Goal: Information Seeking & Learning: Learn about a topic

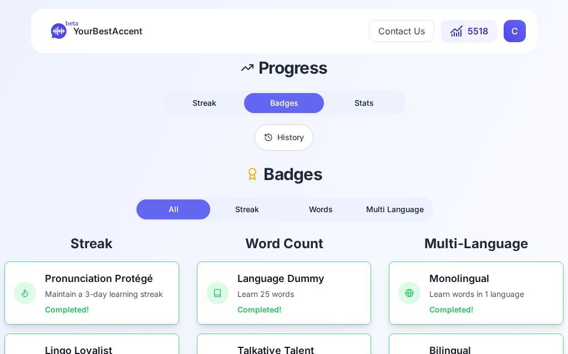
click at [475, 32] on span "5518" at bounding box center [477, 30] width 21 height 13
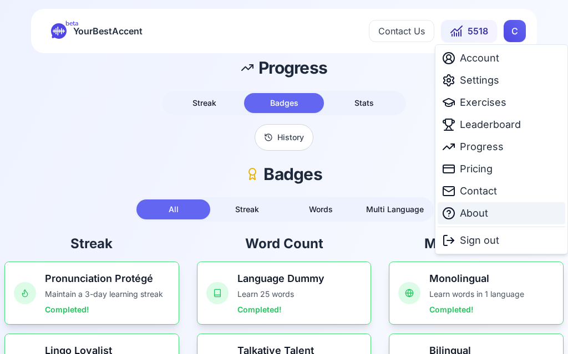
click at [472, 215] on span "About" at bounding box center [474, 214] width 28 height 16
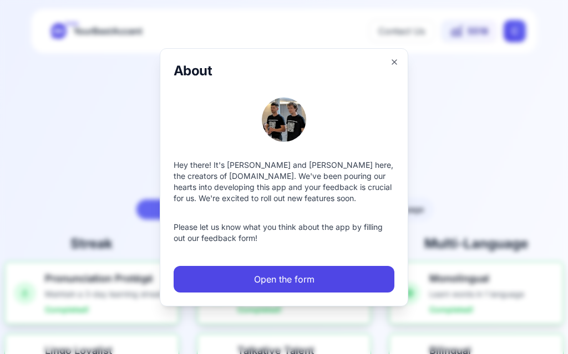
click at [404, 57] on div "About Hey there! It's [PERSON_NAME] and [PERSON_NAME] here, the creators of [DO…" at bounding box center [284, 177] width 248 height 258
click at [402, 62] on div "About Hey there! It's [PERSON_NAME] and [PERSON_NAME] here, the creators of [DO…" at bounding box center [284, 177] width 248 height 258
click at [391, 65] on icon "button" at bounding box center [394, 62] width 9 height 9
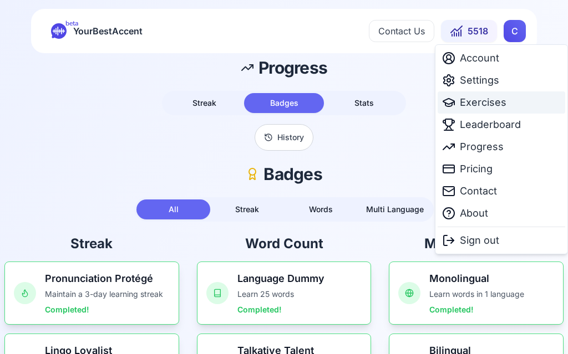
click at [491, 104] on span "Exercises" at bounding box center [483, 103] width 47 height 16
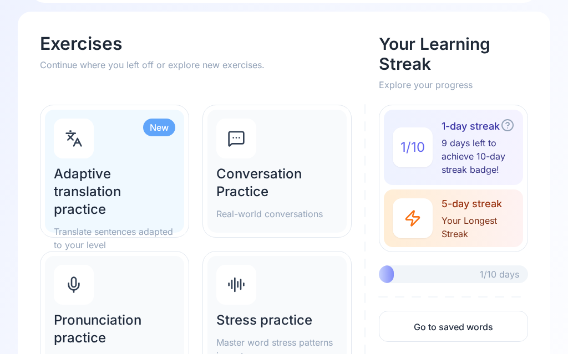
scroll to position [50, 0]
click at [98, 190] on h2 "Adaptive translation practice" at bounding box center [114, 191] width 121 height 53
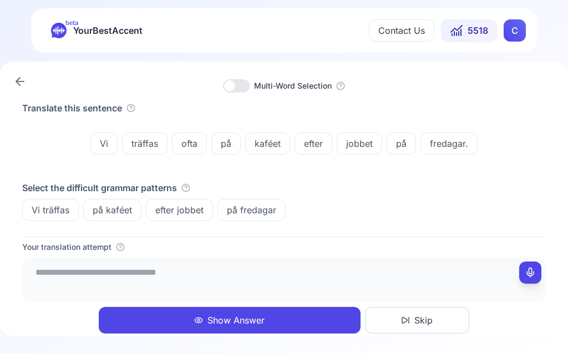
click at [535, 279] on icon at bounding box center [530, 273] width 11 height 11
click at [529, 271] on icon at bounding box center [530, 273] width 11 height 11
type textarea "**********"
click at [252, 325] on button "Show Answer" at bounding box center [230, 321] width 262 height 27
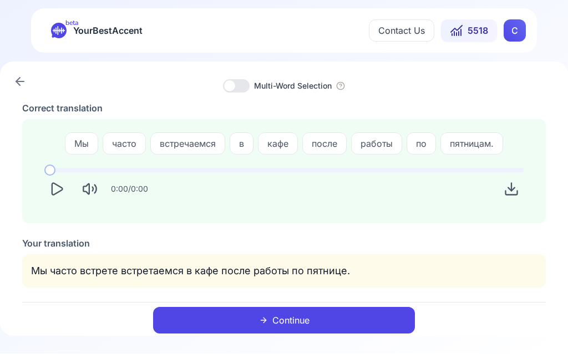
click at [63, 191] on icon "Play" at bounding box center [57, 190] width 16 height 16
click at [299, 318] on button "Continue" at bounding box center [284, 321] width 262 height 27
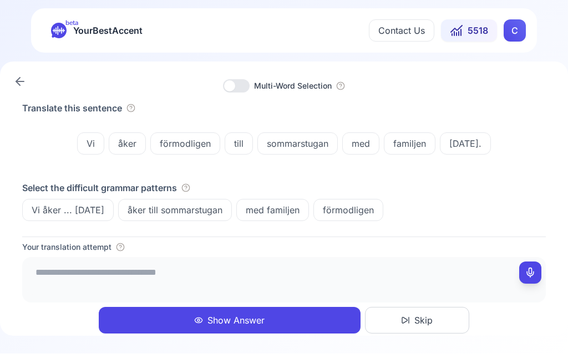
click at [527, 270] on icon at bounding box center [530, 273] width 11 height 11
click at [257, 315] on button "Show Answer" at bounding box center [230, 321] width 262 height 27
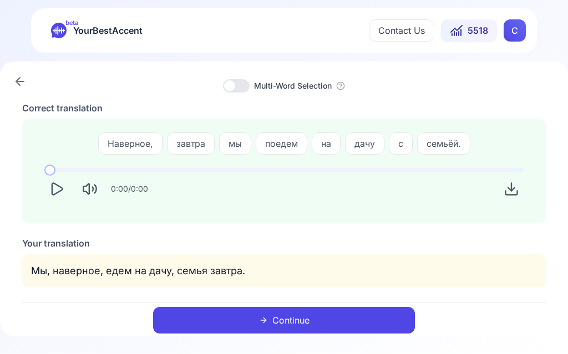
click at [59, 201] on button "Play" at bounding box center [56, 189] width 24 height 24
click at [297, 323] on button "Continue" at bounding box center [284, 321] width 262 height 27
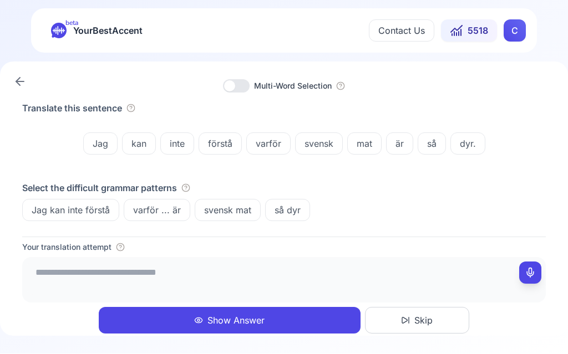
click at [526, 271] on rect at bounding box center [530, 274] width 8 height 8
click at [531, 275] on icon at bounding box center [530, 273] width 11 height 11
type textarea "**********"
click at [249, 314] on button "Show Answer" at bounding box center [230, 321] width 262 height 27
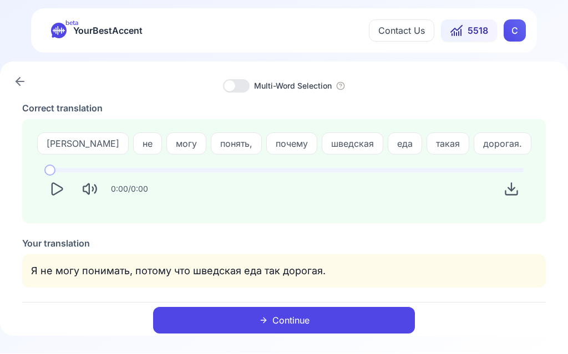
click at [62, 198] on button "Play" at bounding box center [56, 189] width 24 height 24
click at [53, 197] on button "Play" at bounding box center [56, 189] width 24 height 24
click at [311, 326] on button "Continue" at bounding box center [284, 321] width 262 height 27
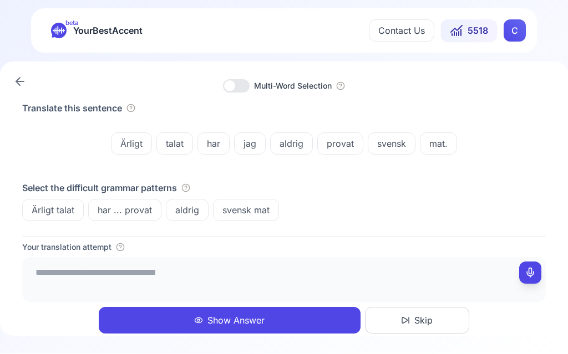
click at [530, 278] on icon at bounding box center [530, 273] width 11 height 11
click at [537, 275] on button at bounding box center [530, 273] width 22 height 22
type textarea "**********"
click at [248, 320] on button "Show Answer" at bounding box center [230, 321] width 262 height 27
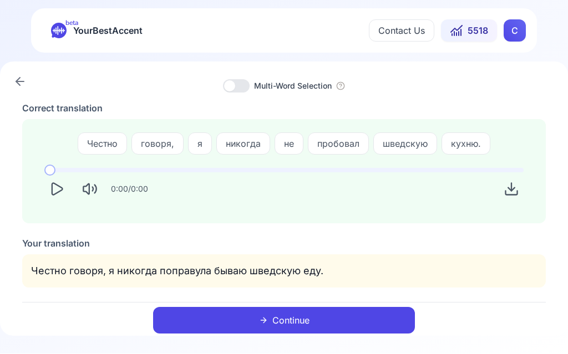
click at [61, 196] on icon "Play" at bounding box center [57, 190] width 16 height 16
click at [284, 318] on button "Continue" at bounding box center [284, 321] width 262 height 27
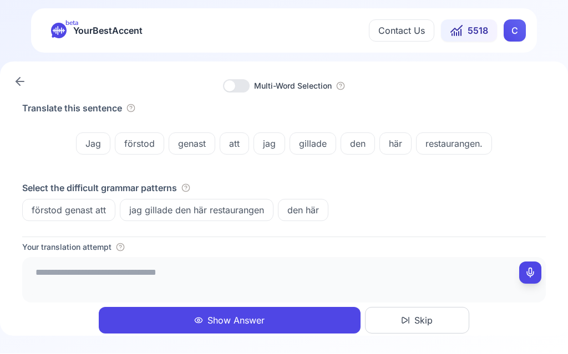
click at [535, 271] on icon at bounding box center [530, 273] width 11 height 11
click at [525, 278] on button at bounding box center [530, 273] width 22 height 22
type textarea "**********"
click at [256, 321] on button "Show Answer" at bounding box center [230, 321] width 262 height 27
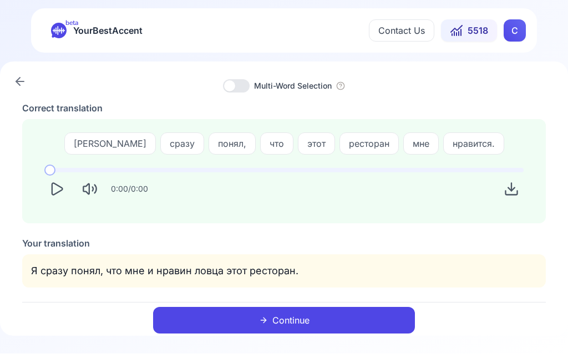
click at [59, 196] on icon "Play" at bounding box center [57, 190] width 16 height 16
click at [293, 330] on button "Continue" at bounding box center [284, 321] width 262 height 27
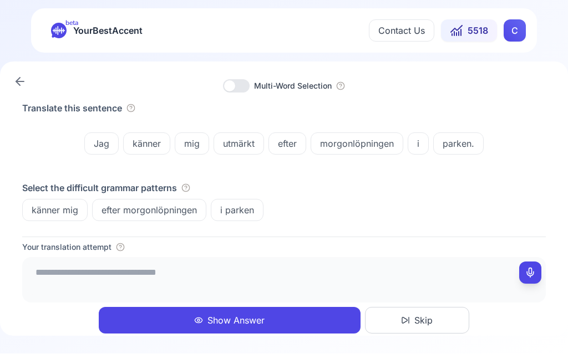
click at [166, 212] on span "efter morgonlöpningen" at bounding box center [149, 210] width 113 height 13
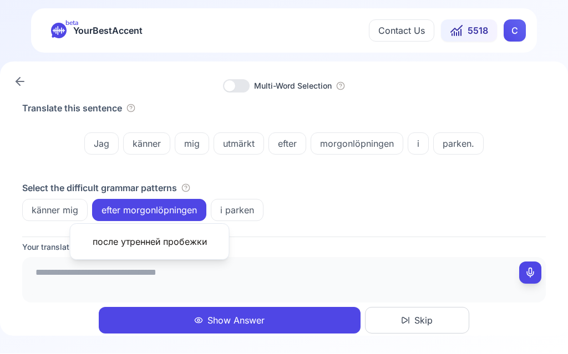
click at [523, 272] on button at bounding box center [530, 273] width 22 height 22
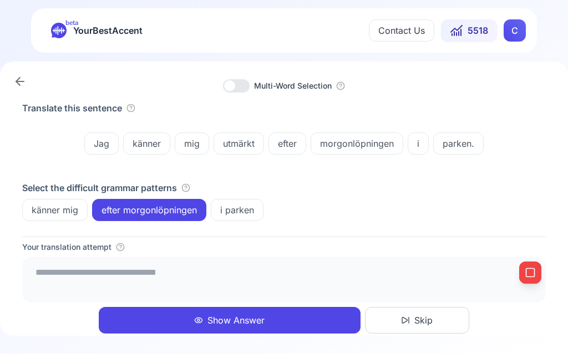
click at [529, 283] on div at bounding box center [530, 273] width 22 height 22
click at [535, 279] on button at bounding box center [530, 273] width 22 height 22
type textarea "**********"
click at [164, 205] on span "efter morgonlöpningen" at bounding box center [149, 210] width 113 height 13
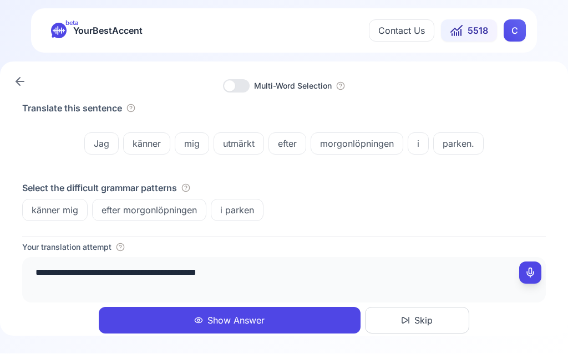
click at [157, 217] on div "efter morgonlöpningen" at bounding box center [149, 211] width 114 height 22
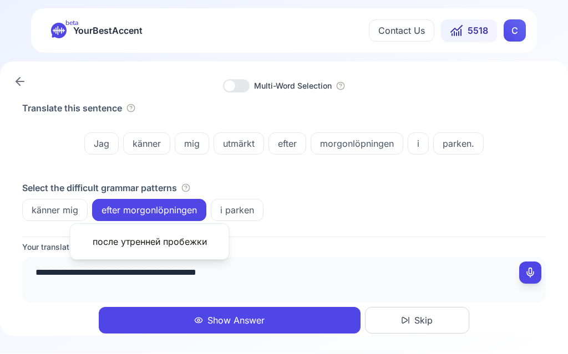
click at [152, 238] on div "после утренней пробежки" at bounding box center [149, 242] width 141 height 18
click at [66, 307] on div "**********" at bounding box center [283, 285] width 523 height 97
click at [252, 314] on button "Show Answer" at bounding box center [230, 321] width 262 height 27
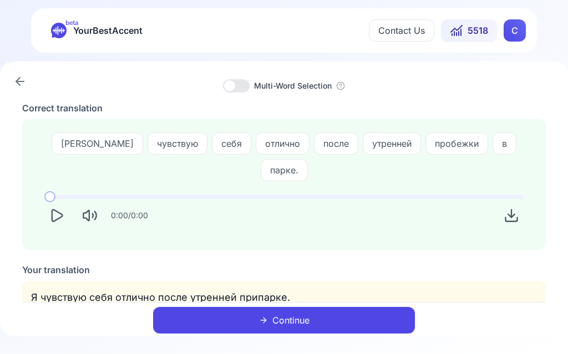
click at [48, 204] on button "Play" at bounding box center [56, 216] width 24 height 24
click at [57, 209] on icon "Play" at bounding box center [57, 217] width 16 height 16
click at [261, 325] on button "Continue" at bounding box center [284, 321] width 262 height 27
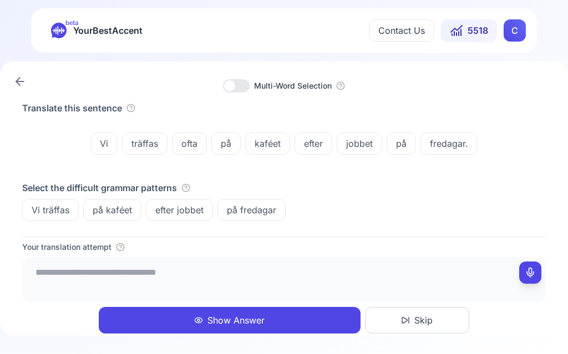
click at [532, 276] on icon at bounding box center [530, 273] width 11 height 11
click at [529, 276] on icon at bounding box center [530, 273] width 11 height 11
type textarea "**********"
click at [262, 321] on button "Show Answer" at bounding box center [230, 321] width 262 height 27
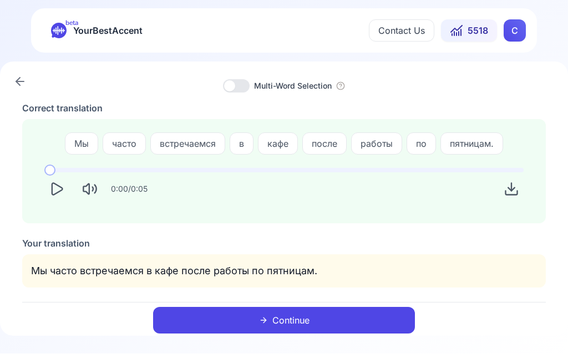
click at [302, 324] on button "Continue" at bounding box center [284, 321] width 262 height 27
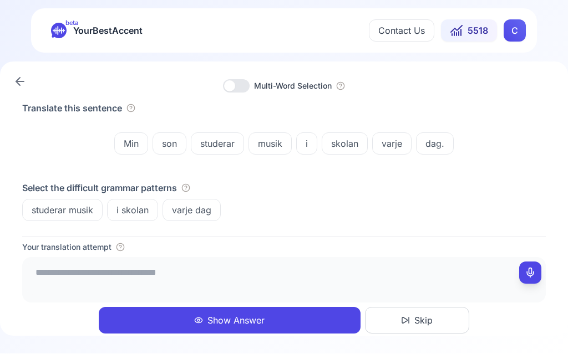
click at [74, 207] on span "studerar musik" at bounding box center [62, 210] width 79 height 13
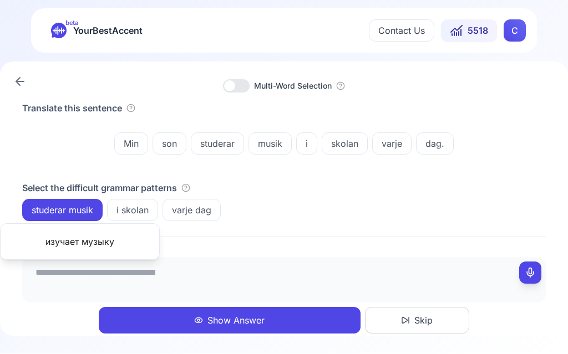
click at [535, 271] on icon at bounding box center [530, 273] width 11 height 11
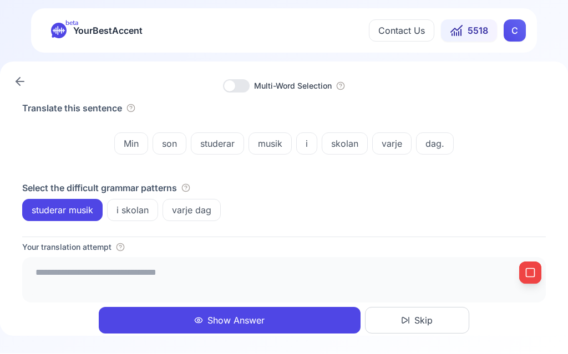
click at [527, 273] on icon at bounding box center [530, 273] width 11 height 11
type textarea "**********"
click at [241, 313] on button "Show Answer" at bounding box center [230, 321] width 262 height 27
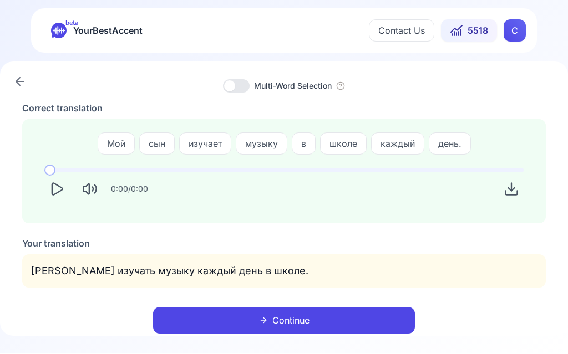
click at [58, 199] on button "Play" at bounding box center [56, 189] width 24 height 24
click at [298, 312] on button "Continue" at bounding box center [284, 321] width 262 height 27
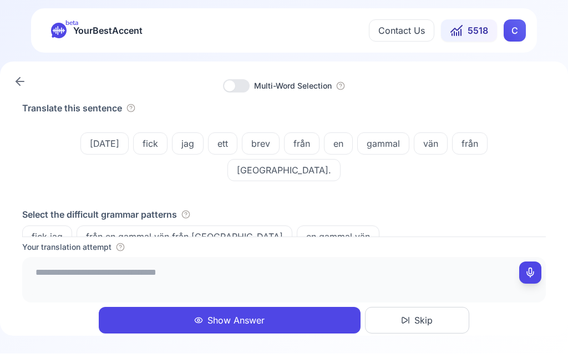
click at [297, 231] on span "en gammal vän" at bounding box center [338, 237] width 82 height 13
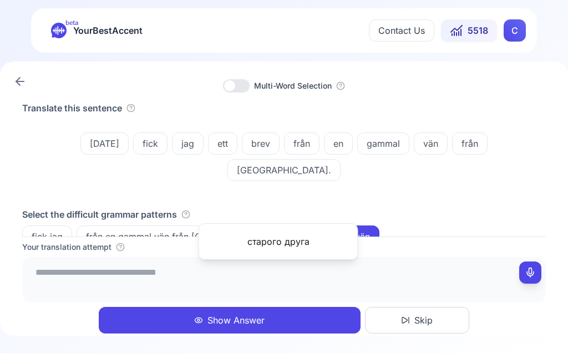
click at [535, 272] on icon at bounding box center [530, 273] width 11 height 11
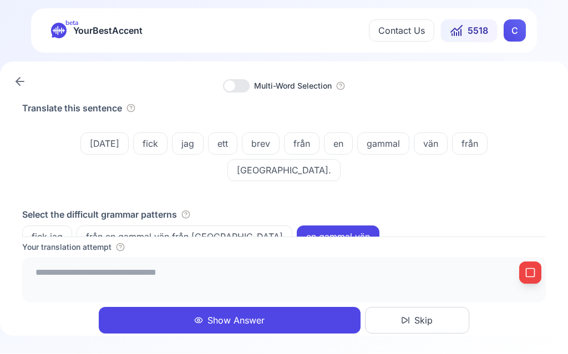
click at [539, 271] on button at bounding box center [530, 273] width 22 height 22
type textarea "**********"
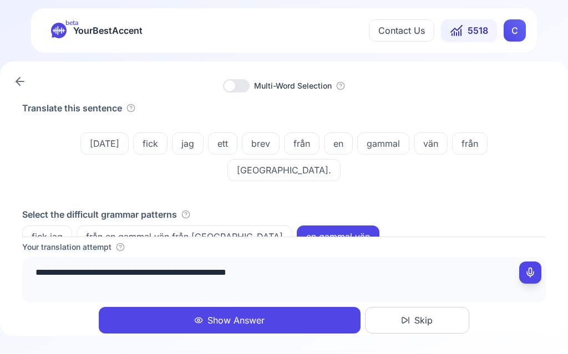
click at [248, 322] on button "Show Answer" at bounding box center [230, 321] width 262 height 27
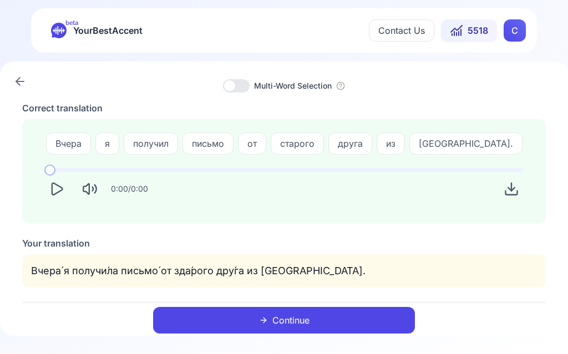
click at [59, 191] on icon "Play" at bounding box center [57, 190] width 11 height 12
click at [315, 317] on button "Continue" at bounding box center [284, 321] width 262 height 27
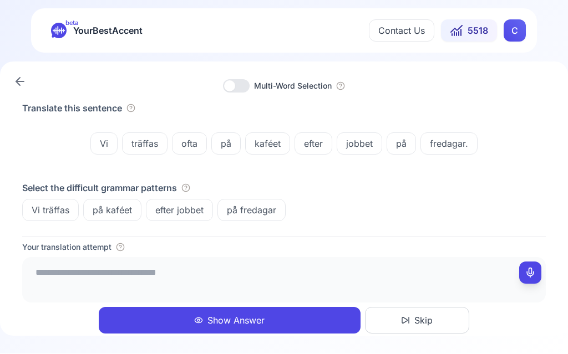
click at [531, 276] on icon at bounding box center [530, 273] width 11 height 11
click at [522, 275] on button at bounding box center [530, 273] width 22 height 22
type textarea "**********"
click at [242, 323] on button "Show Answer" at bounding box center [230, 321] width 262 height 27
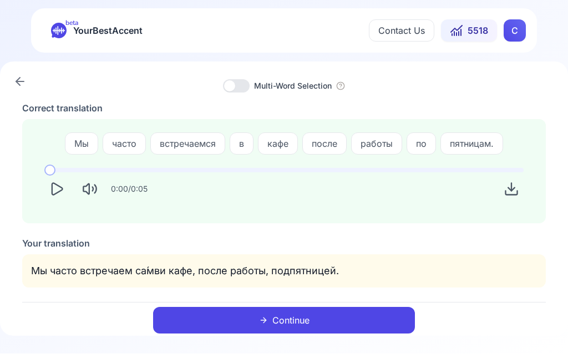
click at [301, 318] on button "Continue" at bounding box center [284, 321] width 262 height 27
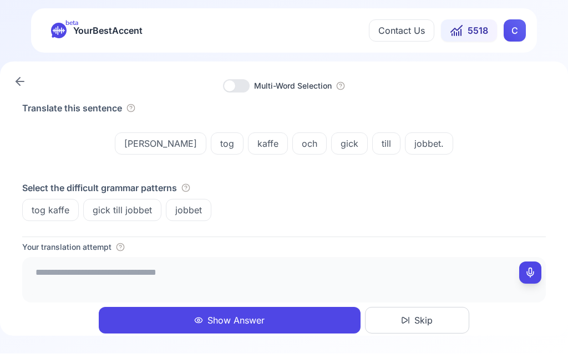
click at [535, 271] on icon at bounding box center [530, 273] width 11 height 11
click at [525, 275] on icon at bounding box center [530, 273] width 11 height 11
type textarea "**********"
click at [253, 320] on button "Show Answer" at bounding box center [230, 321] width 262 height 27
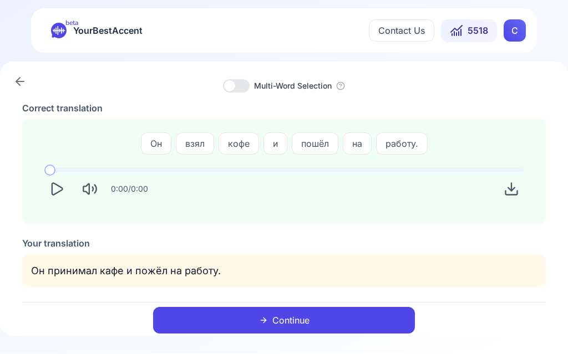
click at [68, 187] on button "Play" at bounding box center [56, 189] width 24 height 24
click at [306, 319] on button "Continue" at bounding box center [284, 321] width 262 height 27
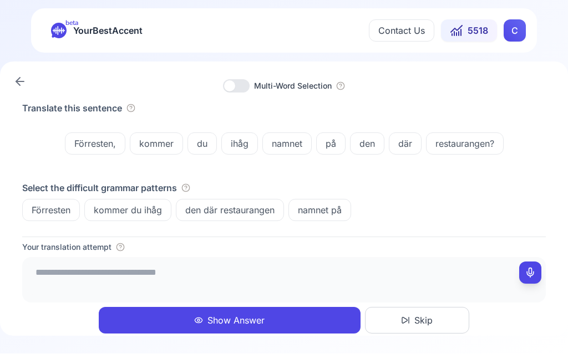
click at [534, 268] on icon at bounding box center [530, 273] width 11 height 11
click at [540, 271] on button at bounding box center [530, 273] width 22 height 22
type textarea "**********"
click at [253, 320] on button "Show Answer" at bounding box center [230, 321] width 262 height 27
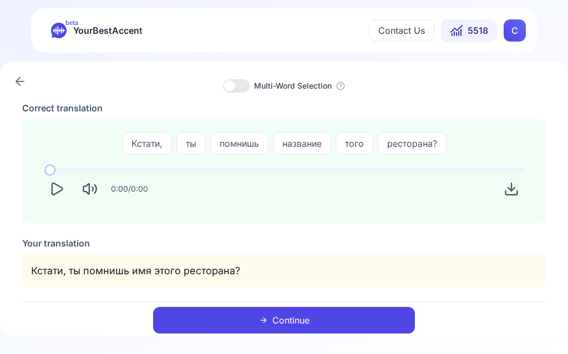
click at [56, 192] on icon "Play" at bounding box center [57, 190] width 16 height 16
click at [293, 313] on button "Continue" at bounding box center [284, 321] width 262 height 27
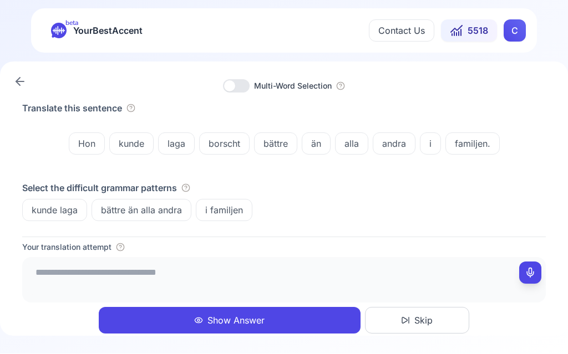
click at [284, 146] on span "bättre" at bounding box center [276, 144] width 42 height 13
click at [414, 210] on div "kunde laga bättre än alla andra i familjen" at bounding box center [283, 211] width 523 height 22
click at [225, 216] on span "i familjen" at bounding box center [223, 210] width 55 height 13
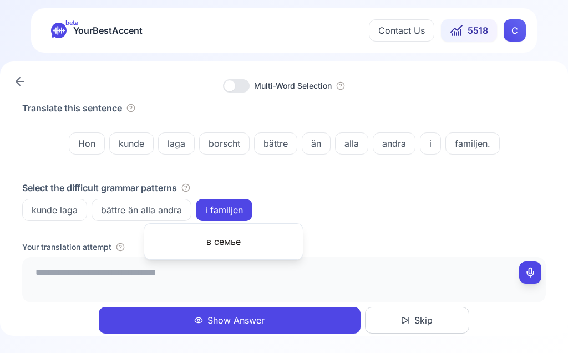
click at [328, 180] on div "Translate this sentence Hon kunde laga borscht bättre än alla andra i familjen.…" at bounding box center [283, 162] width 523 height 120
click at [134, 217] on div "bättre än alla andra" at bounding box center [142, 211] width 100 height 22
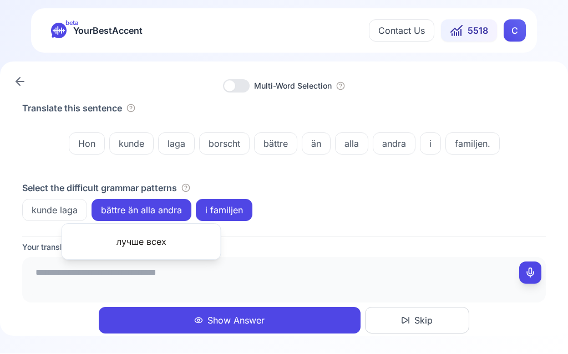
click at [318, 200] on div "kunde laga bättre än alla andra i familjen" at bounding box center [283, 211] width 523 height 22
click at [537, 272] on button at bounding box center [530, 273] width 22 height 22
click at [526, 282] on button at bounding box center [530, 273] width 22 height 22
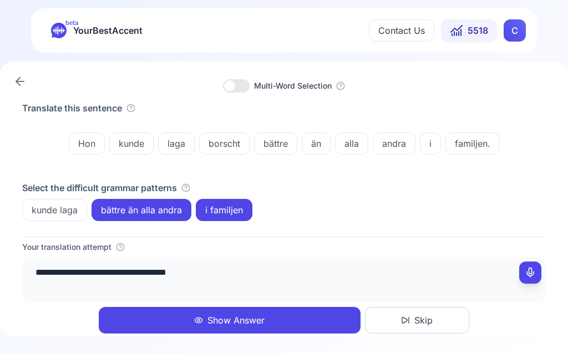
type textarea "**********"
click at [240, 318] on button "Show Answer" at bounding box center [230, 321] width 262 height 27
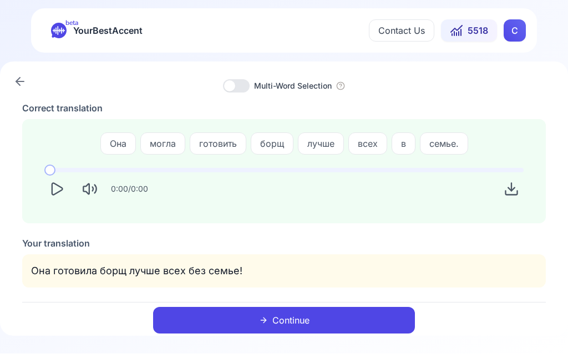
click at [52, 195] on icon "Play" at bounding box center [57, 190] width 16 height 16
click at [300, 314] on button "Continue" at bounding box center [284, 321] width 262 height 27
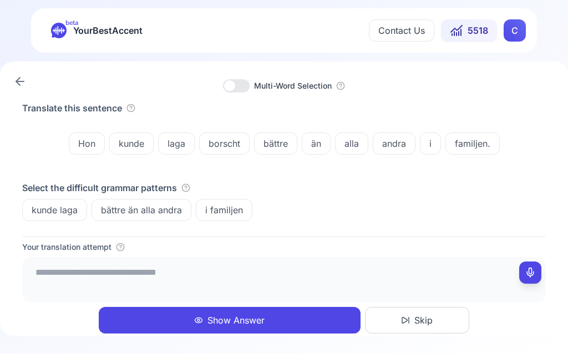
click at [531, 272] on icon at bounding box center [530, 273] width 11 height 11
click at [530, 276] on icon at bounding box center [530, 273] width 11 height 11
click at [258, 277] on textarea "**********" at bounding box center [284, 278] width 515 height 33
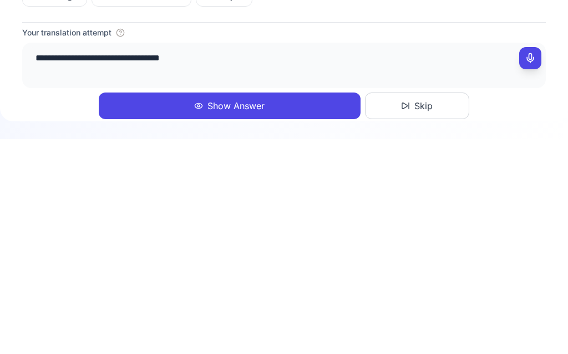
click at [536, 262] on button at bounding box center [530, 273] width 22 height 22
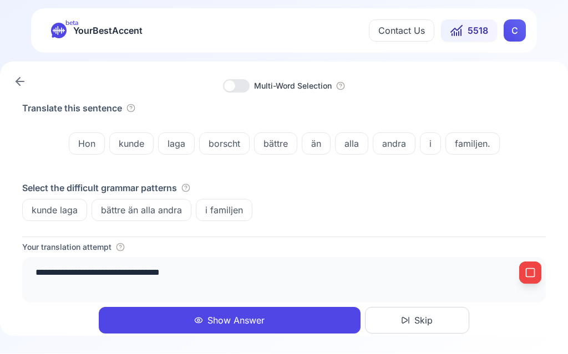
click at [235, 276] on textarea "**********" at bounding box center [284, 278] width 515 height 33
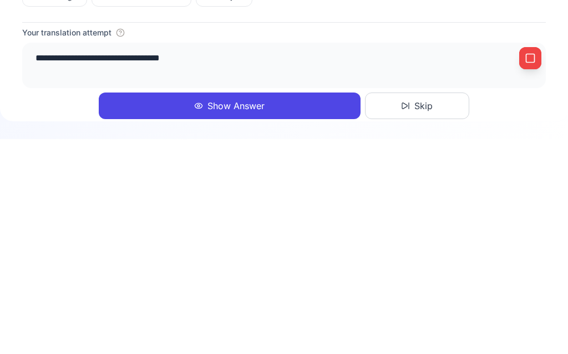
click at [538, 262] on button at bounding box center [530, 273] width 22 height 22
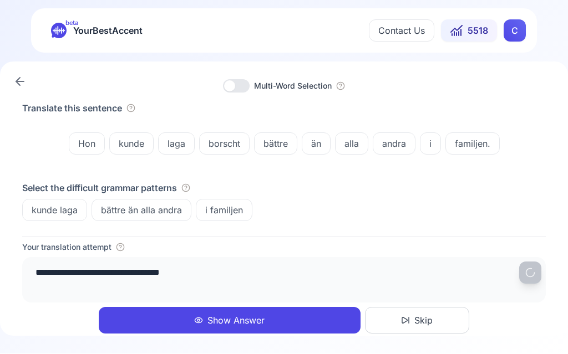
type textarea "**********"
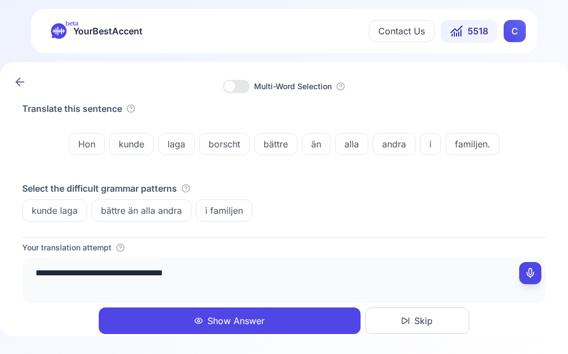
click at [242, 321] on button "Show Answer" at bounding box center [230, 321] width 262 height 27
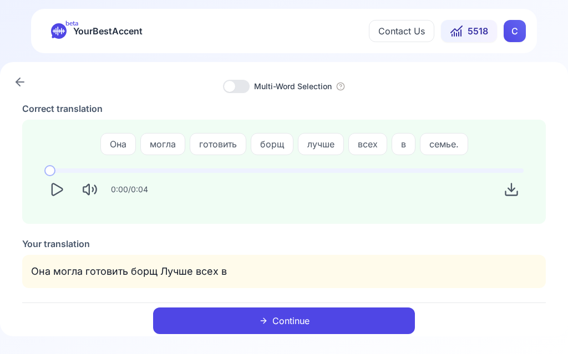
click at [44, 199] on div "0:00 / 0:04" at bounding box center [283, 185] width 497 height 51
click at [319, 309] on button "Continue" at bounding box center [284, 321] width 262 height 27
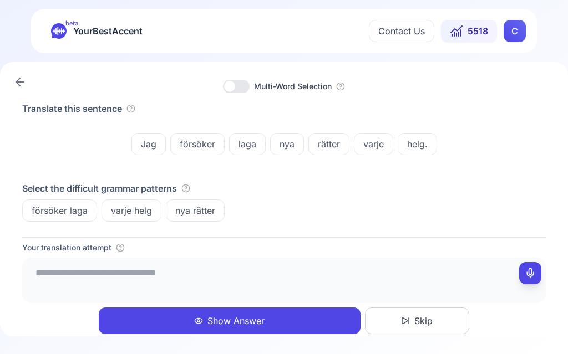
click at [201, 211] on span "nya rätter" at bounding box center [195, 210] width 58 height 13
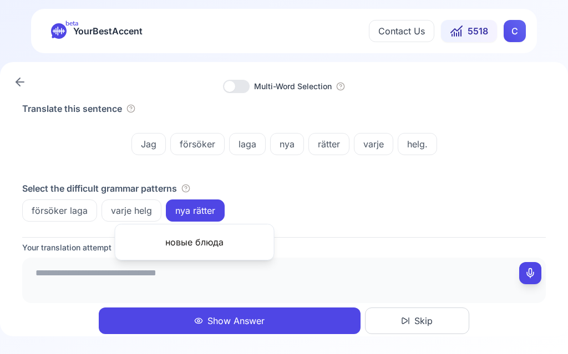
click at [342, 187] on div "Select the difficult grammar patterns" at bounding box center [283, 188] width 523 height 13
click at [138, 211] on span "varje helg" at bounding box center [131, 210] width 59 height 13
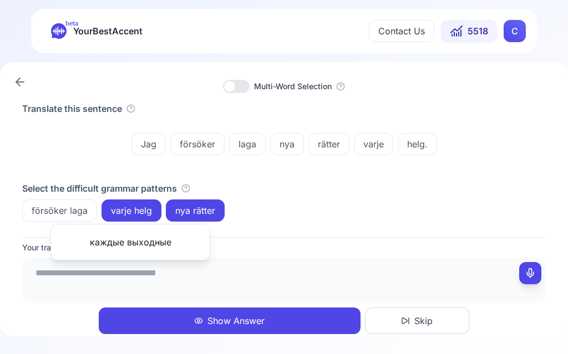
click at [535, 274] on icon at bounding box center [530, 273] width 11 height 11
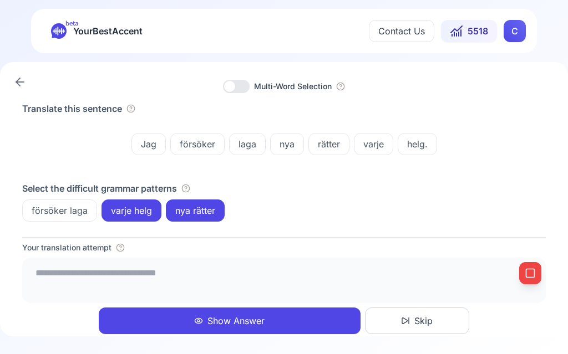
click at [527, 264] on button at bounding box center [530, 273] width 22 height 22
type textarea "**********"
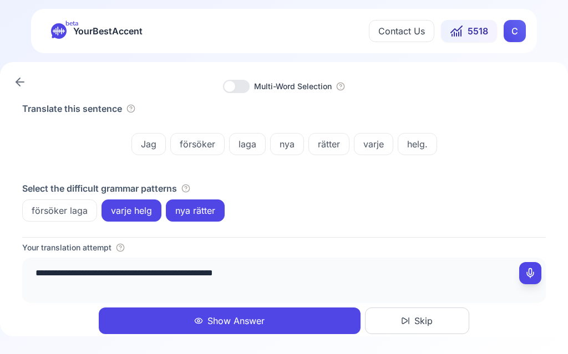
click at [246, 317] on button "Show Answer" at bounding box center [230, 321] width 262 height 27
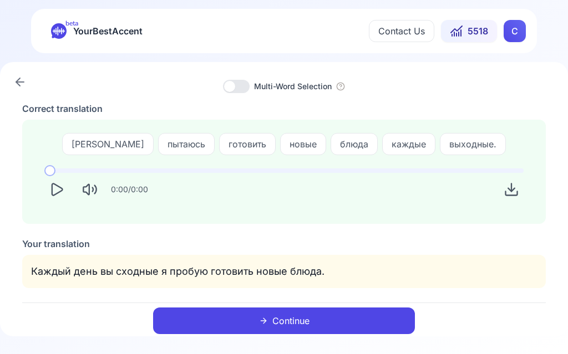
click at [62, 197] on icon "Play" at bounding box center [57, 190] width 16 height 16
click at [304, 315] on button "Continue" at bounding box center [284, 321] width 262 height 27
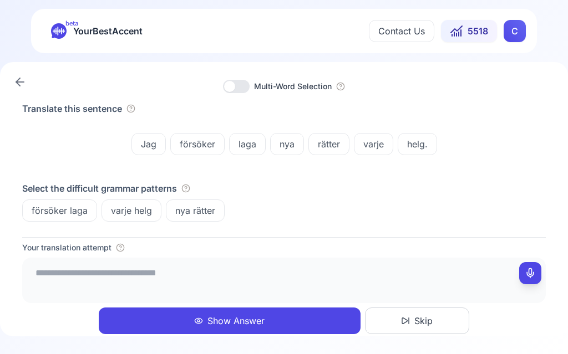
click at [530, 274] on icon at bounding box center [530, 273] width 11 height 11
click at [535, 272] on icon at bounding box center [530, 273] width 11 height 11
type textarea "**********"
click at [245, 319] on button "Show Answer" at bounding box center [230, 321] width 262 height 27
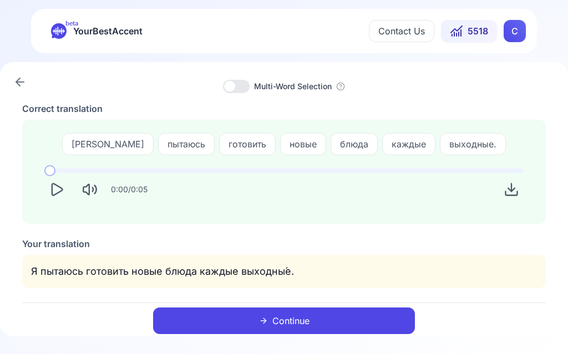
click at [305, 316] on button "Continue" at bounding box center [284, 321] width 262 height 27
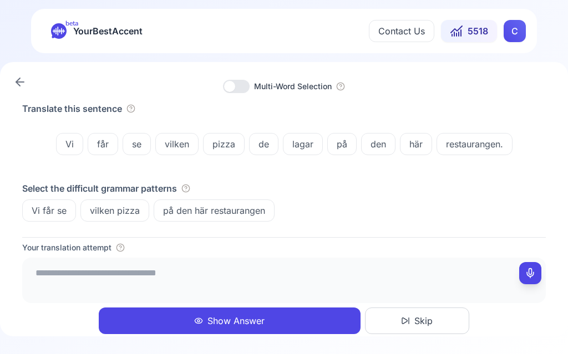
click at [536, 271] on button at bounding box center [530, 273] width 22 height 22
click at [530, 280] on div at bounding box center [530, 273] width 4 height 22
type textarea "**********"
click at [142, 308] on button "Show Answer" at bounding box center [230, 321] width 262 height 27
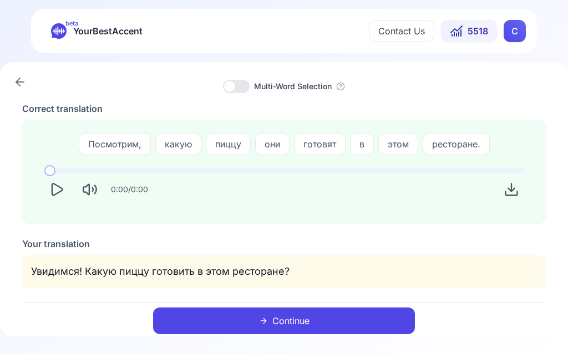
click at [214, 326] on button "Continue" at bounding box center [284, 321] width 262 height 27
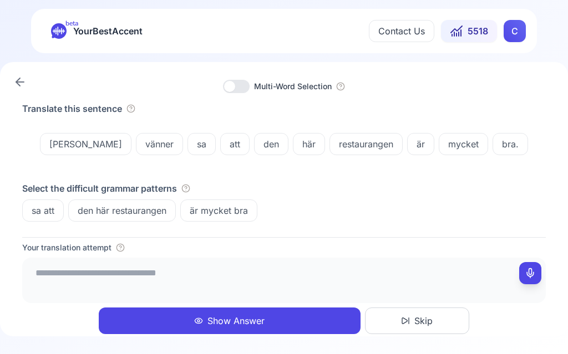
click at [171, 328] on button "Show Answer" at bounding box center [230, 321] width 262 height 27
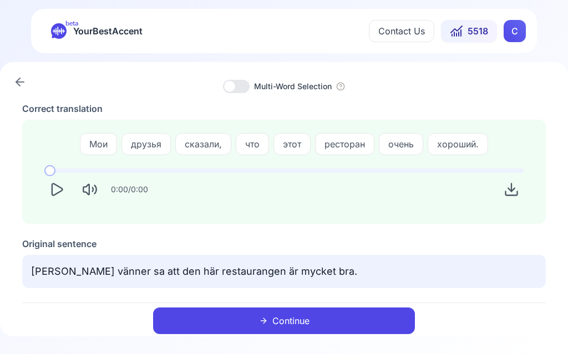
click at [62, 200] on button "Play" at bounding box center [56, 189] width 24 height 24
click at [516, 193] on icon "Download audio" at bounding box center [512, 190] width 16 height 16
